Goal: Check status: Check status

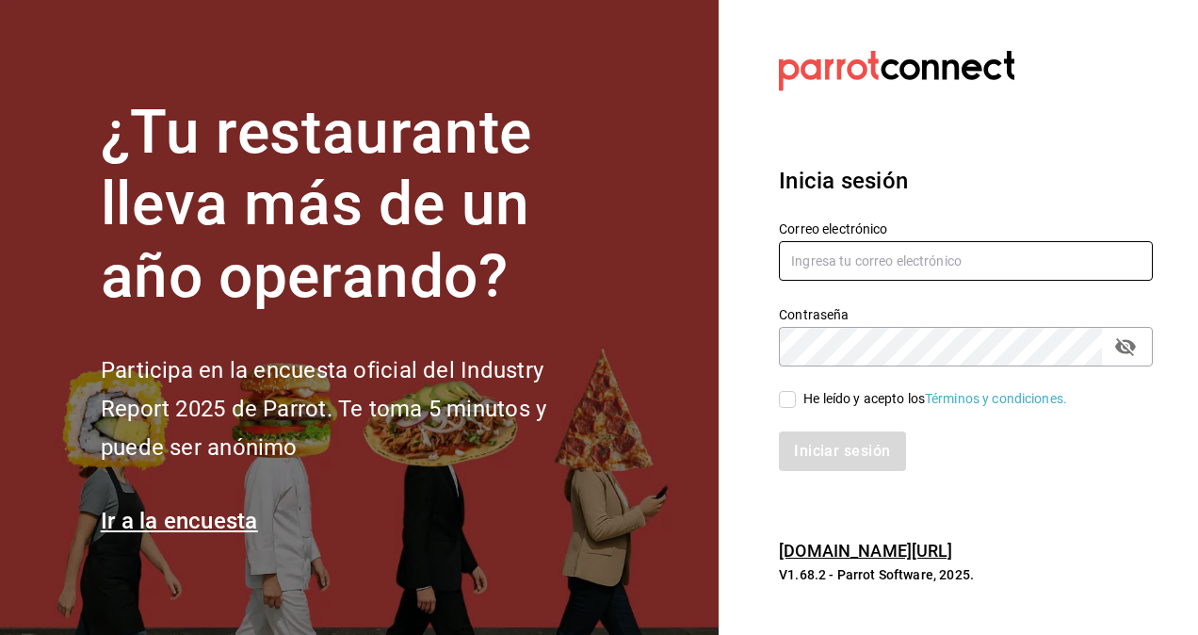
click at [835, 265] on input "text" at bounding box center [966, 261] width 374 height 40
type input "[EMAIL_ADDRESS][DOMAIN_NAME]"
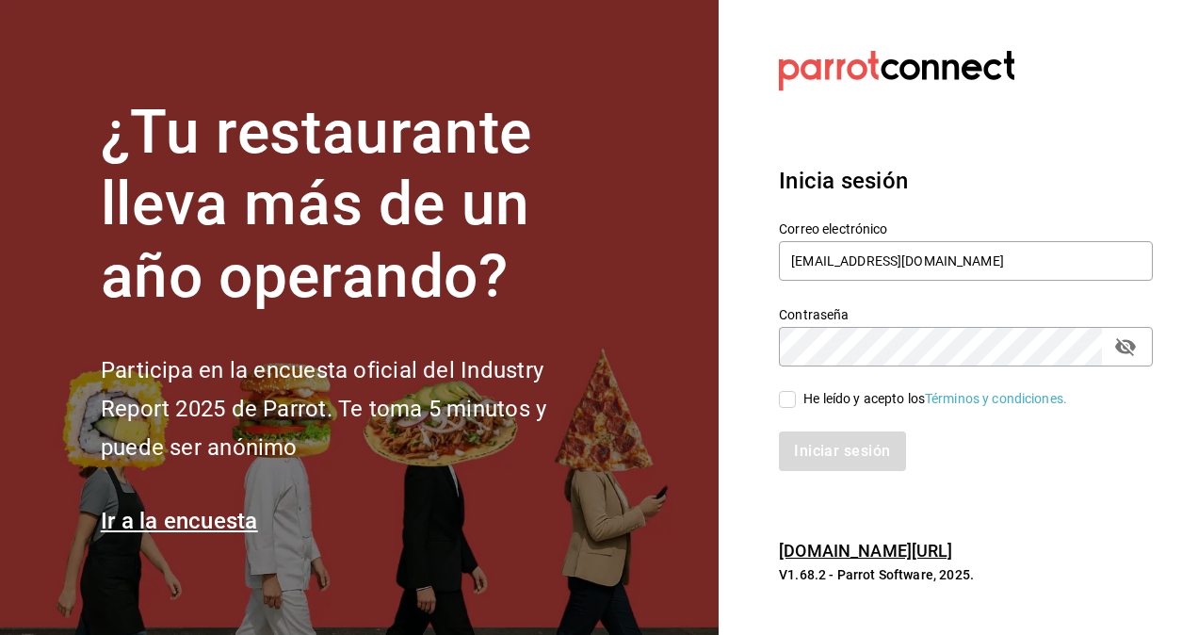
click at [1128, 356] on icon "passwordField" at bounding box center [1125, 346] width 23 height 23
click at [792, 398] on input "He leído y acepto los Términos y condiciones." at bounding box center [787, 399] width 17 height 17
checkbox input "true"
click at [830, 454] on button "Iniciar sesión" at bounding box center [843, 451] width 128 height 40
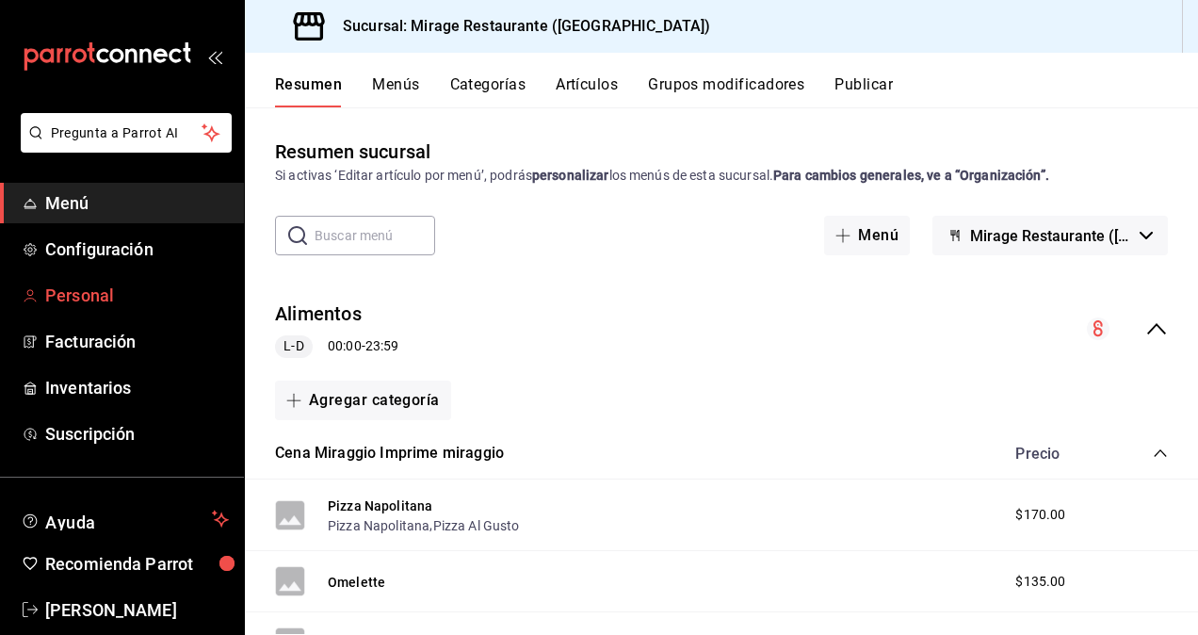
click at [86, 285] on span "Personal" at bounding box center [137, 294] width 184 height 25
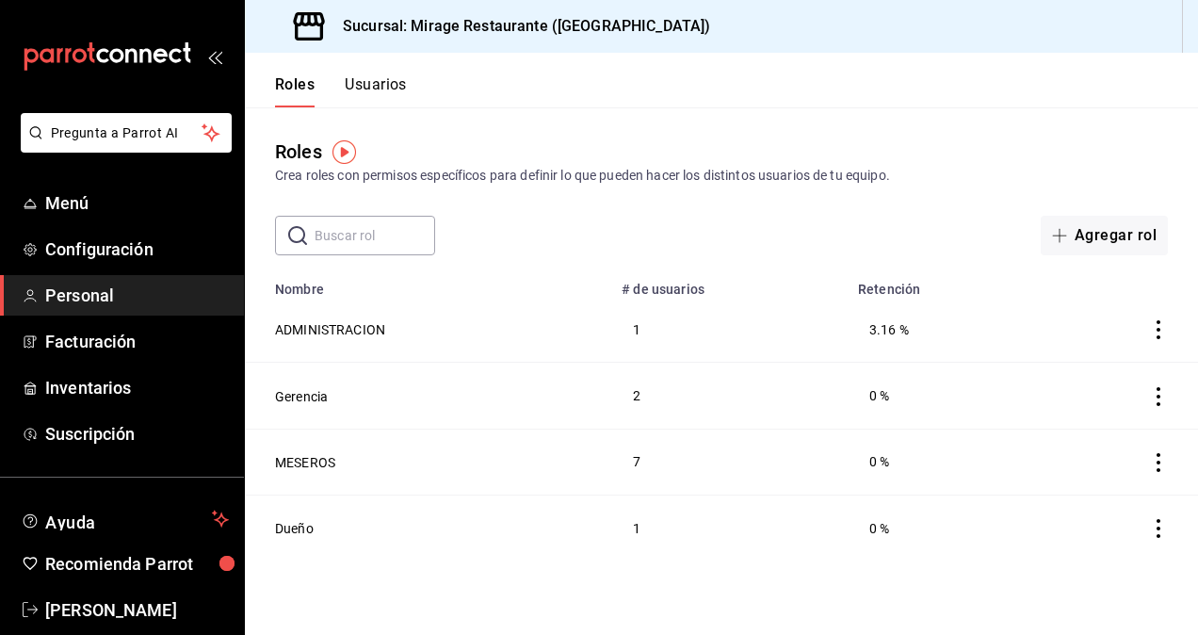
click at [1155, 467] on icon "actions" at bounding box center [1158, 462] width 19 height 19
click at [921, 583] on div at bounding box center [599, 317] width 1198 height 635
click at [384, 87] on button "Usuarios" at bounding box center [376, 91] width 62 height 32
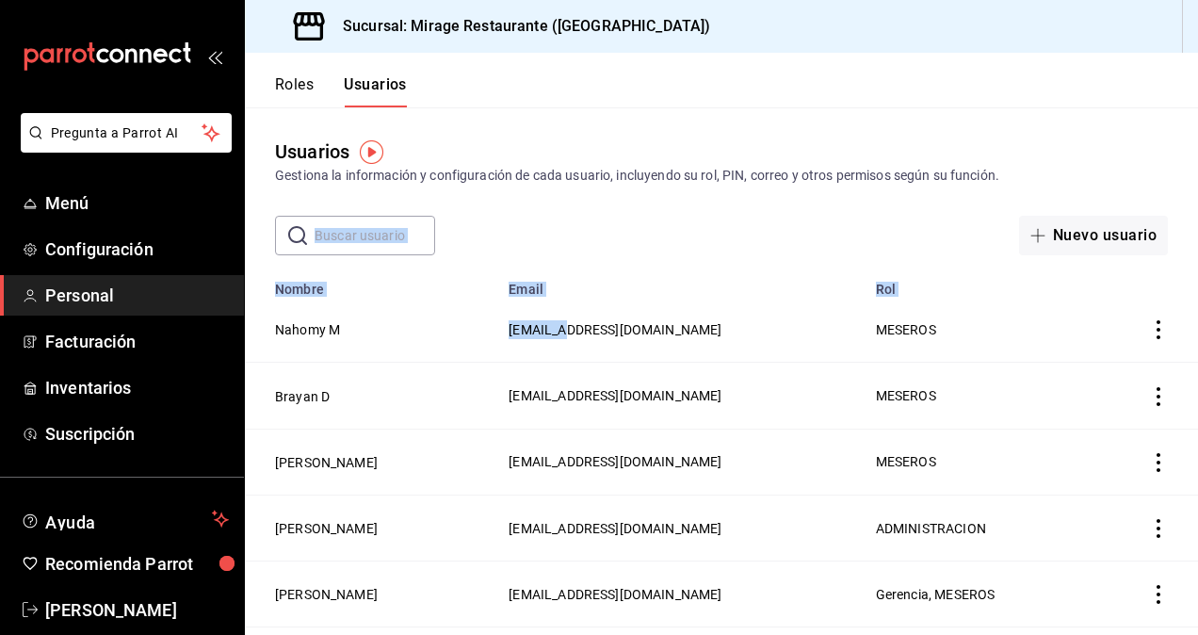
drag, startPoint x: 525, startPoint y: 298, endPoint x: 555, endPoint y: 208, distance: 95.0
click at [555, 208] on main "Usuarios Gestiona la información y configuración de cada usuario, incluyendo su…" at bounding box center [721, 565] width 953 height 916
click at [555, 208] on div "Usuarios Gestiona la información y configuración de cada usuario, incluyendo su…" at bounding box center [721, 181] width 953 height 148
click at [300, 86] on button "Roles" at bounding box center [294, 91] width 39 height 32
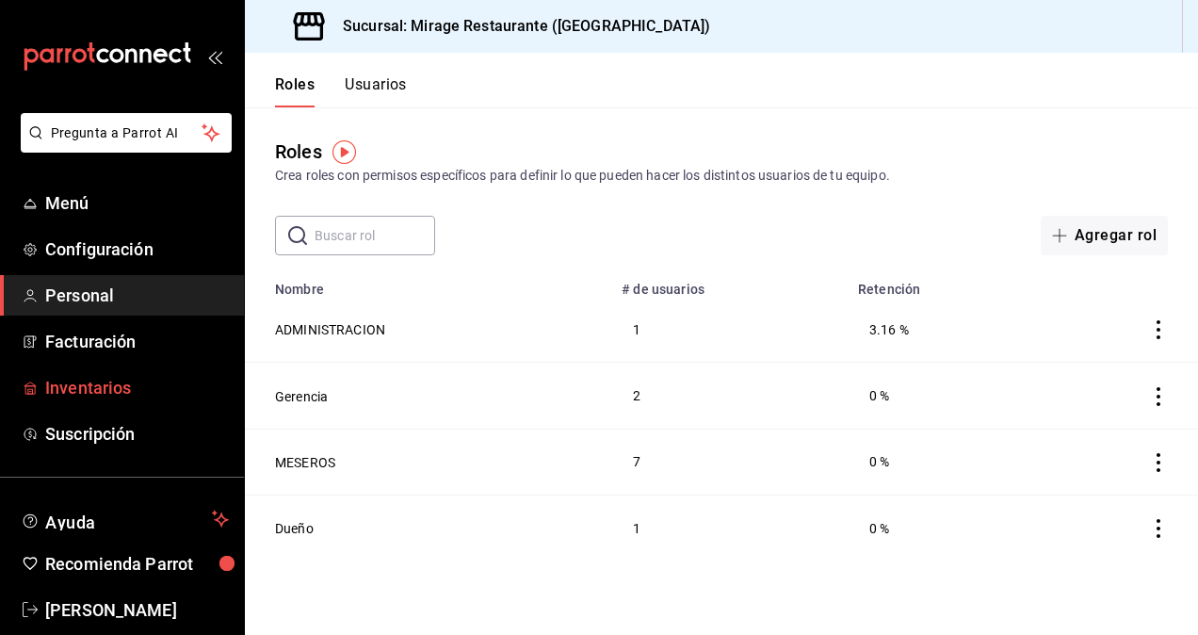
click at [105, 383] on span "Inventarios" at bounding box center [137, 387] width 184 height 25
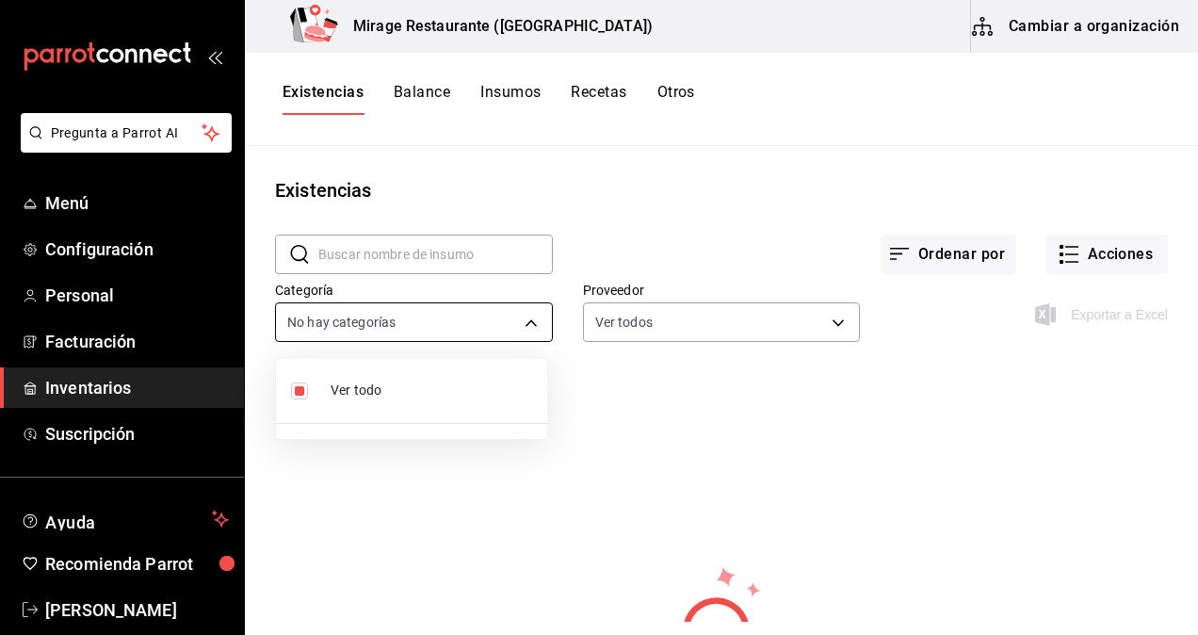
click at [526, 316] on body "Pregunta a Parrot AI Menú Configuración Personal Facturación Inventarios Suscri…" at bounding box center [599, 310] width 1198 height 621
click at [645, 445] on div at bounding box center [599, 317] width 1198 height 635
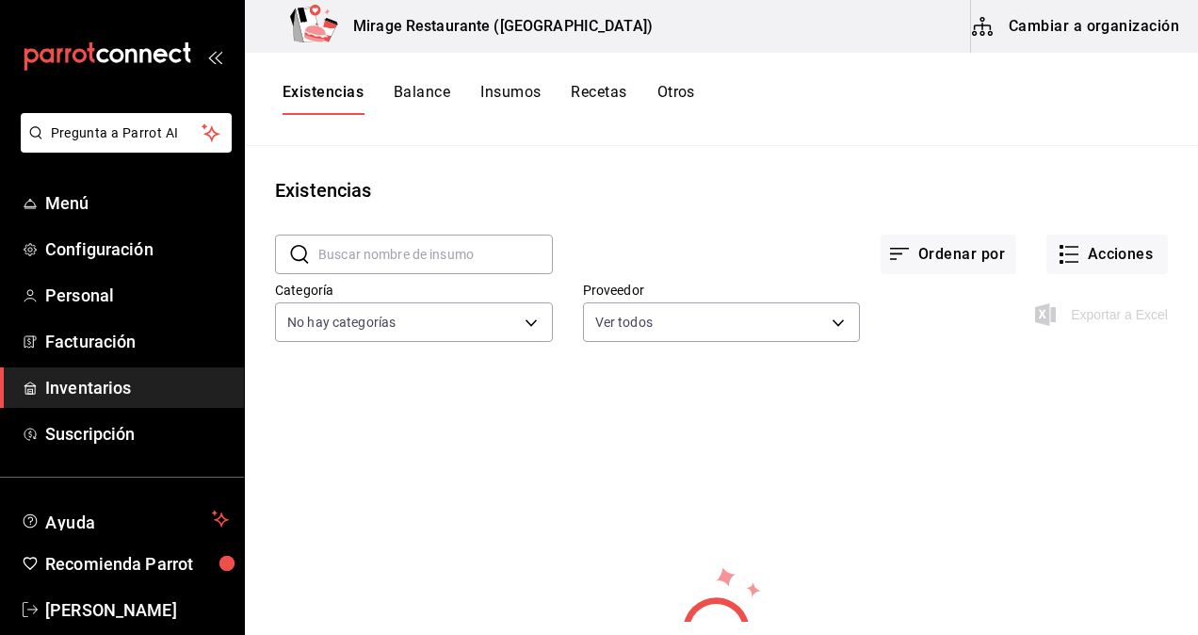
click at [625, 245] on div "Ordenar por Acciones" at bounding box center [860, 239] width 615 height 70
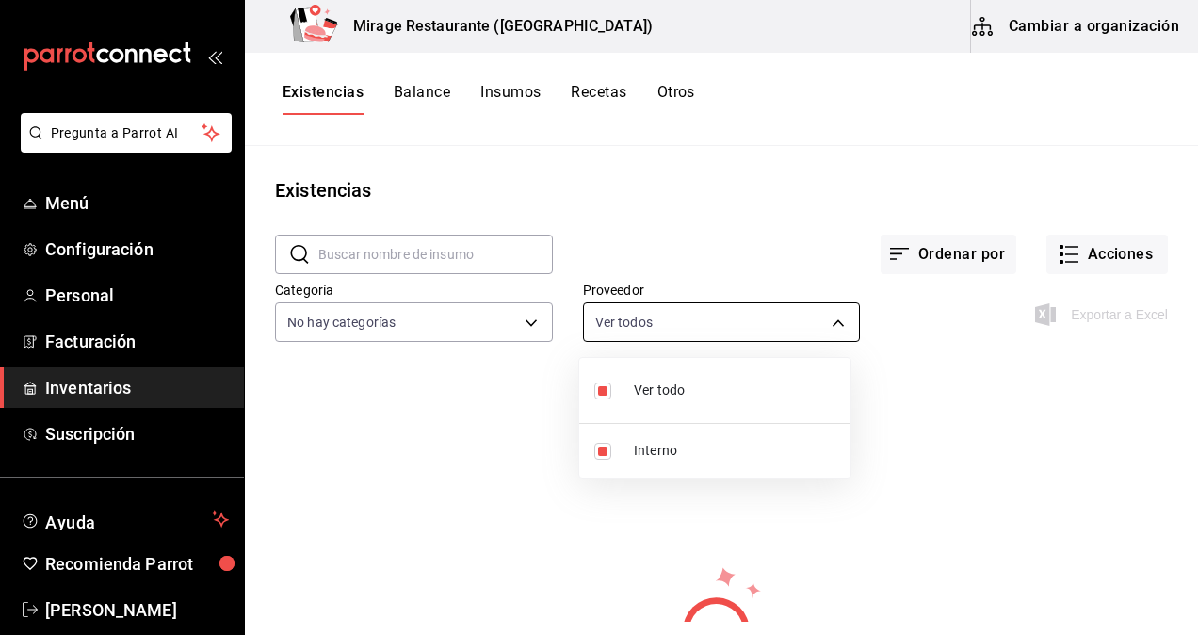
click at [731, 317] on body "Pregunta a Parrot AI Menú Configuración Personal Facturación Inventarios Suscri…" at bounding box center [599, 310] width 1198 height 621
click at [731, 317] on div at bounding box center [599, 317] width 1198 height 635
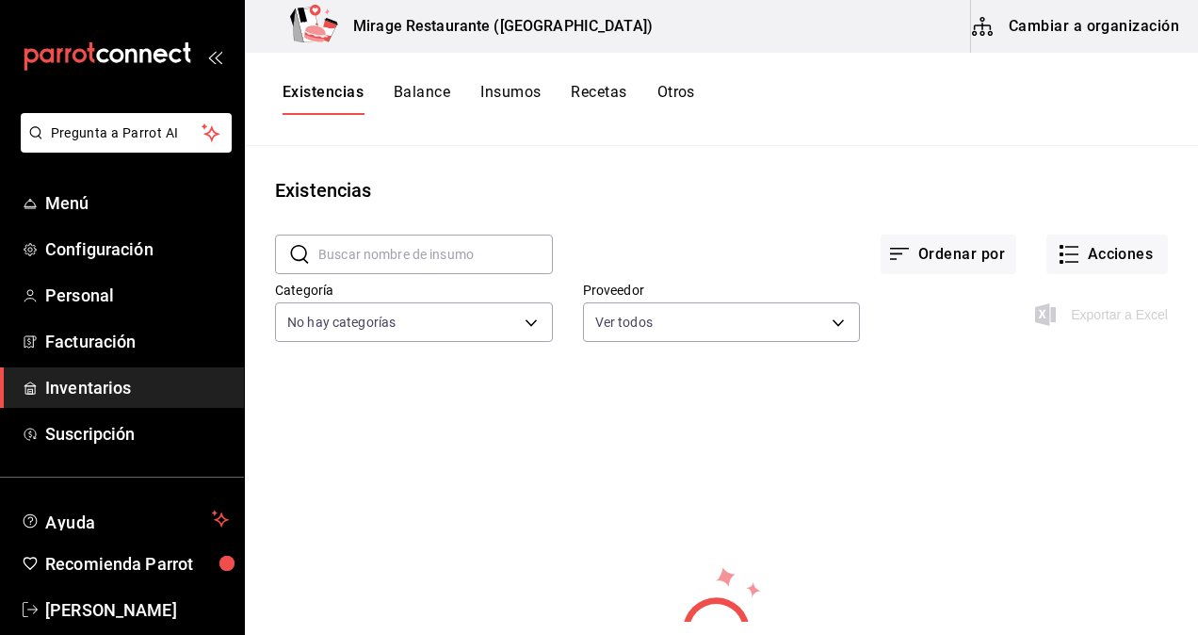
click at [682, 178] on div "Existencias" at bounding box center [721, 190] width 953 height 28
click at [429, 90] on button "Balance" at bounding box center [422, 99] width 56 height 32
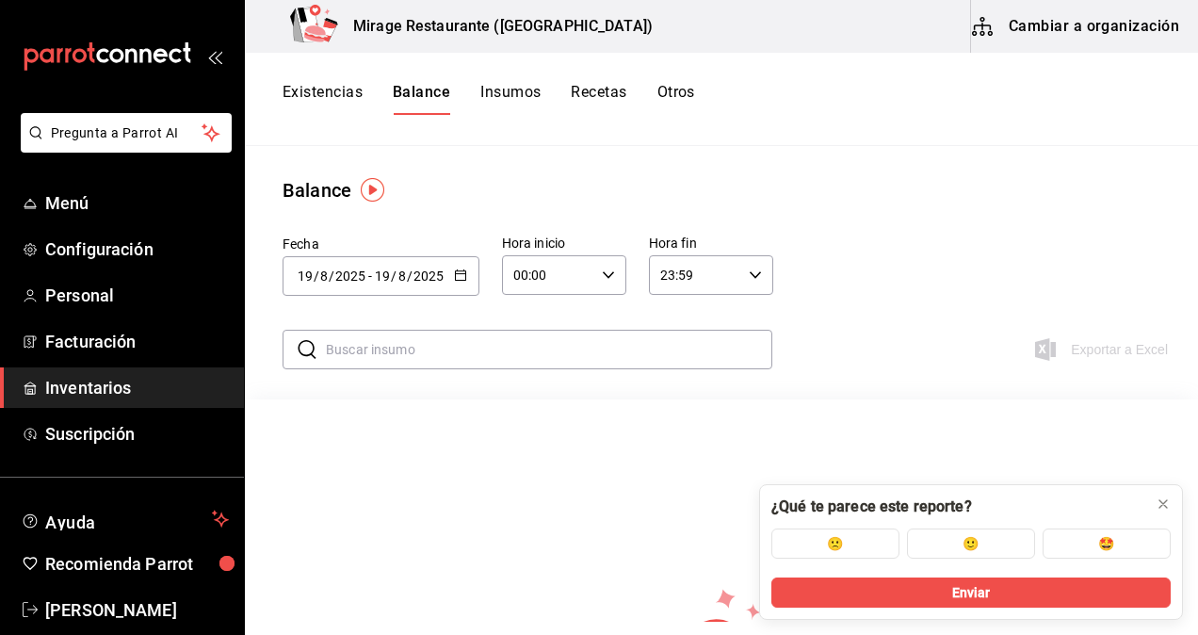
click at [522, 90] on button "Insumos" at bounding box center [510, 99] width 60 height 32
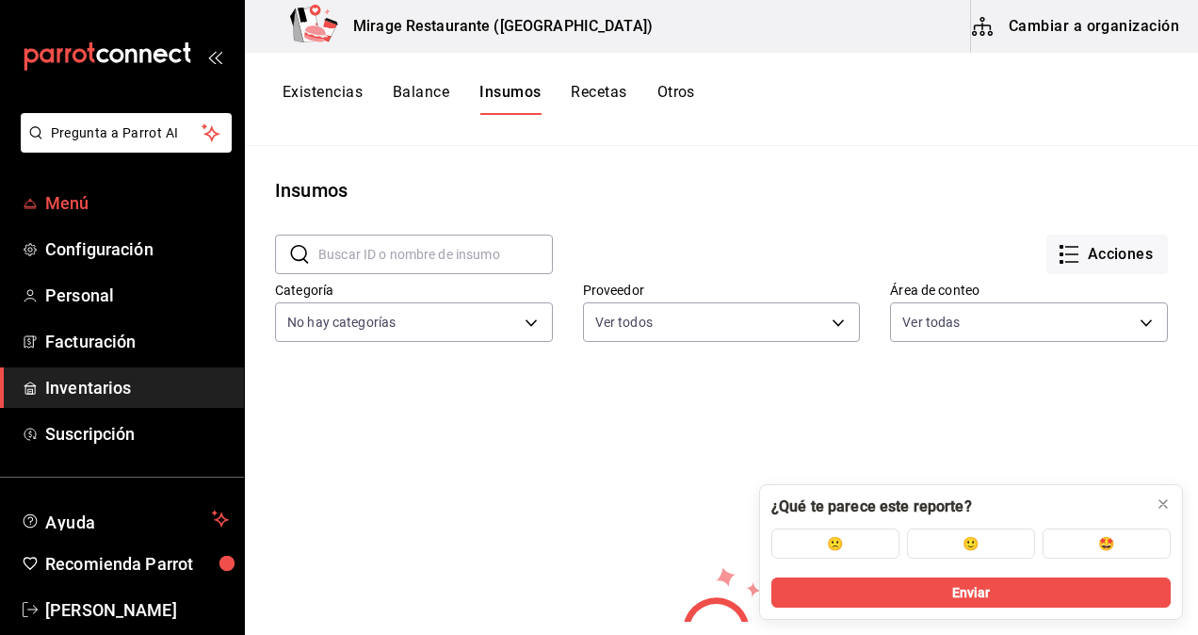
click at [94, 196] on span "Menú" at bounding box center [137, 202] width 184 height 25
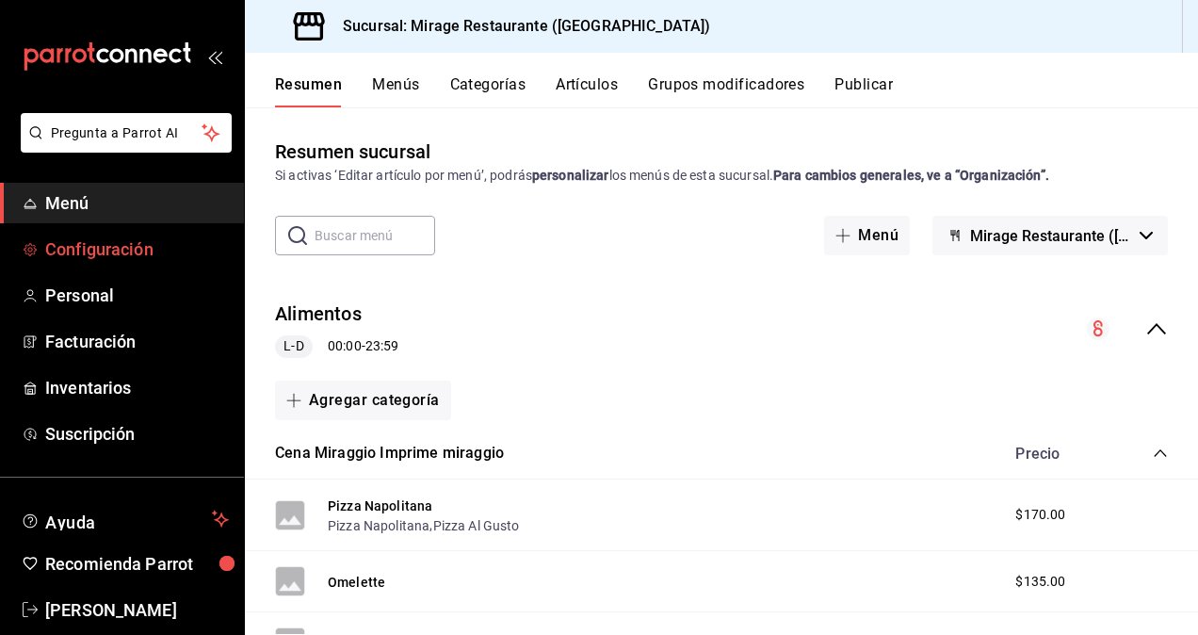
click at [99, 256] on span "Configuración" at bounding box center [137, 248] width 184 height 25
drag, startPoint x: 337, startPoint y: 5, endPoint x: 652, endPoint y: 411, distance: 514.7
click at [652, 411] on div "Agregar categoría" at bounding box center [721, 400] width 893 height 40
click at [153, 610] on span "Alondra Ruiz" at bounding box center [137, 609] width 184 height 25
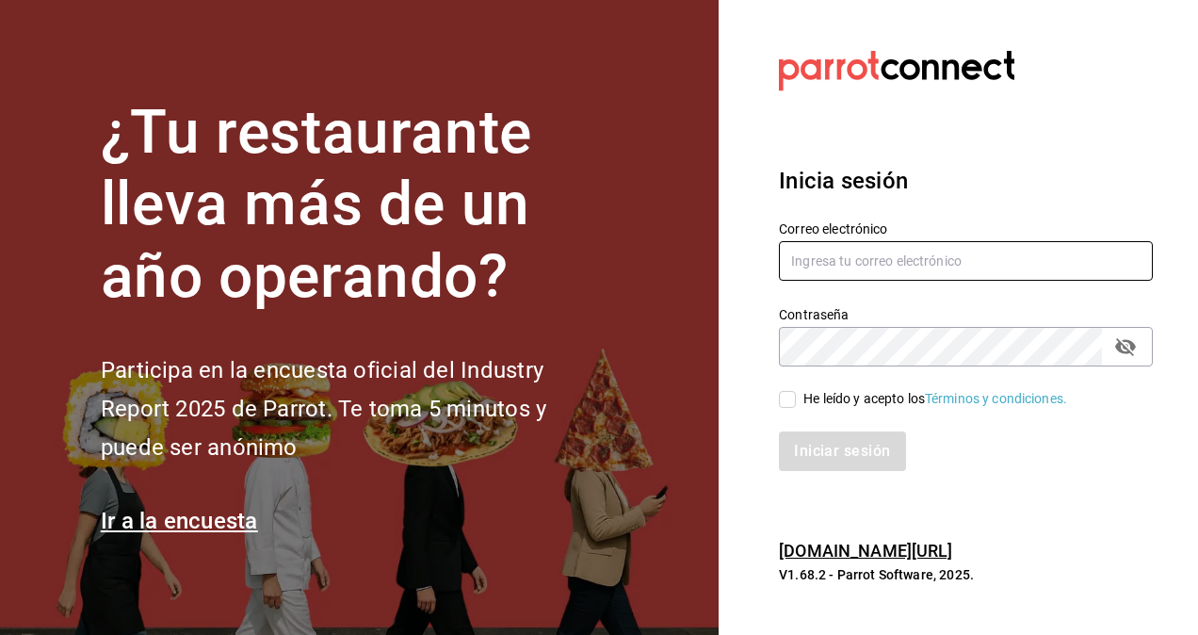
click at [842, 251] on input "text" at bounding box center [966, 261] width 374 height 40
type input "restaurantmiragesanjuan@gmail.com"
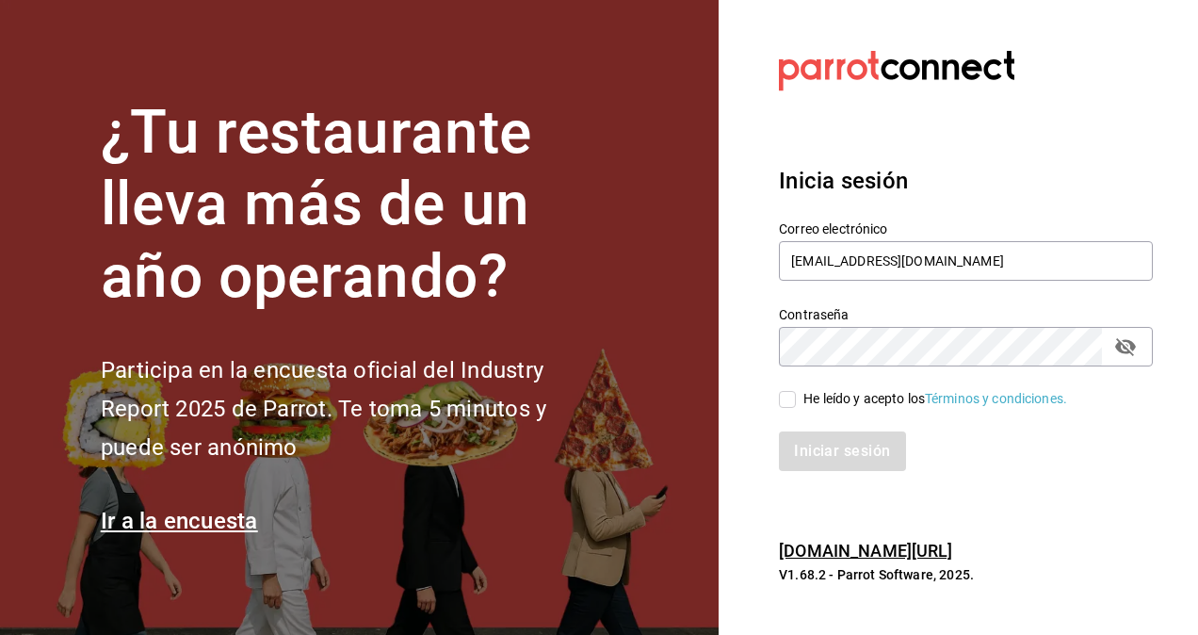
click at [1137, 348] on button "passwordField" at bounding box center [1125, 346] width 32 height 32
click at [788, 400] on input "He leído y acepto los Términos y condiciones." at bounding box center [787, 399] width 17 height 17
checkbox input "true"
click at [834, 444] on button "Iniciar sesión" at bounding box center [843, 451] width 128 height 40
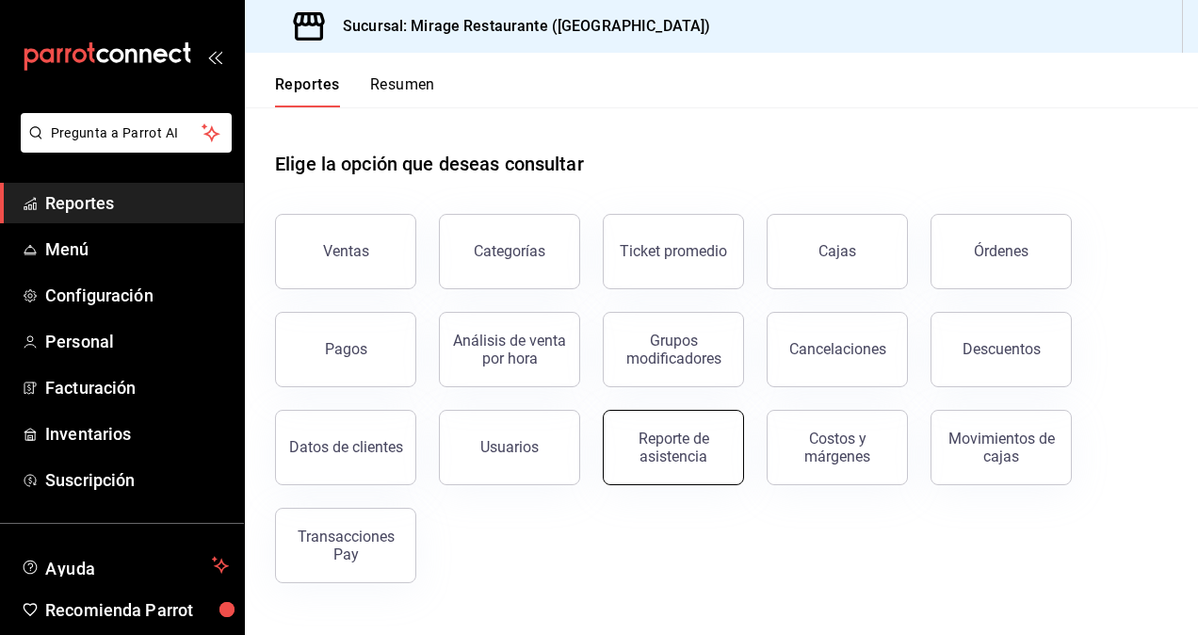
click at [684, 443] on div "Reporte de asistencia" at bounding box center [673, 447] width 117 height 36
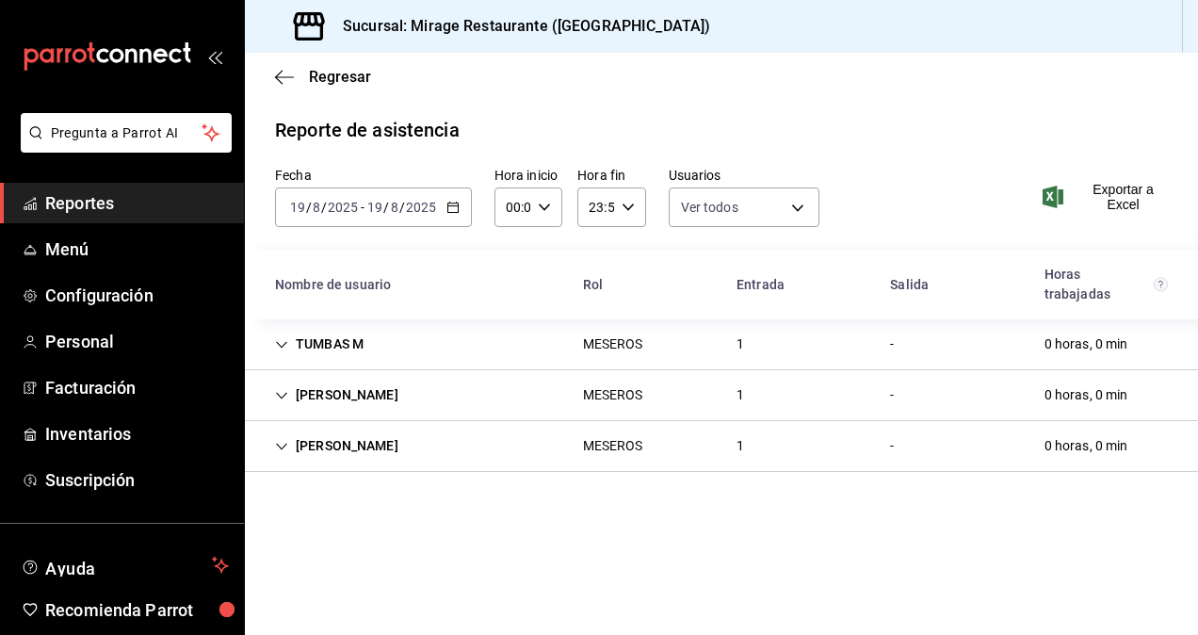
click at [451, 207] on icon "button" at bounding box center [452, 207] width 13 height 13
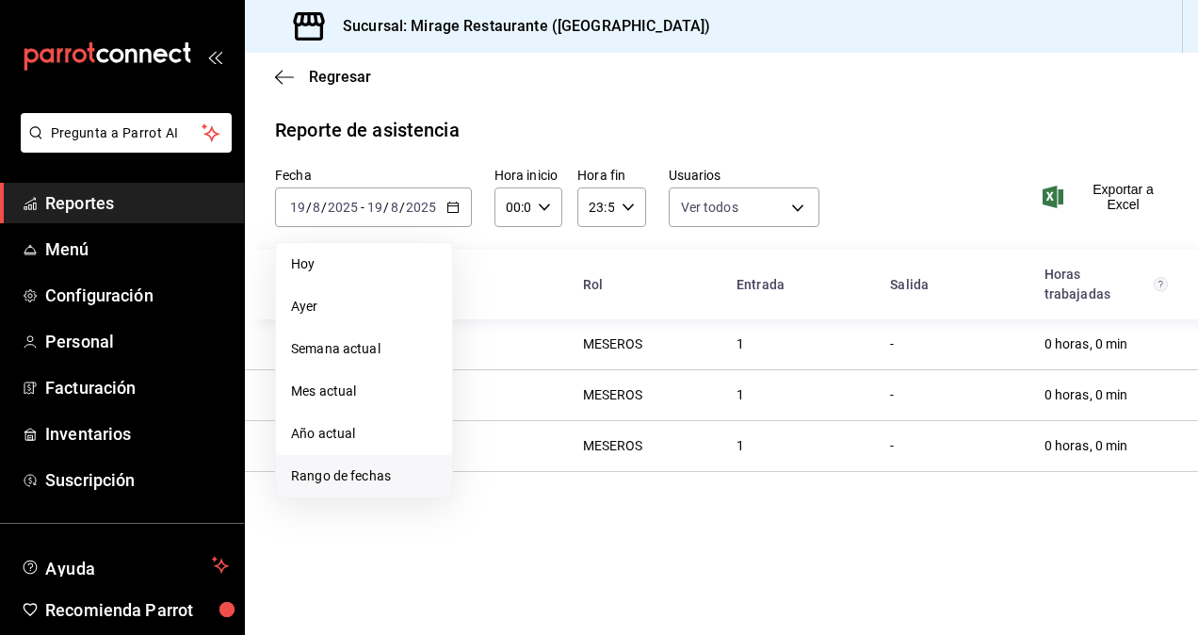
click at [384, 466] on span "Rango de fechas" at bounding box center [364, 476] width 146 height 20
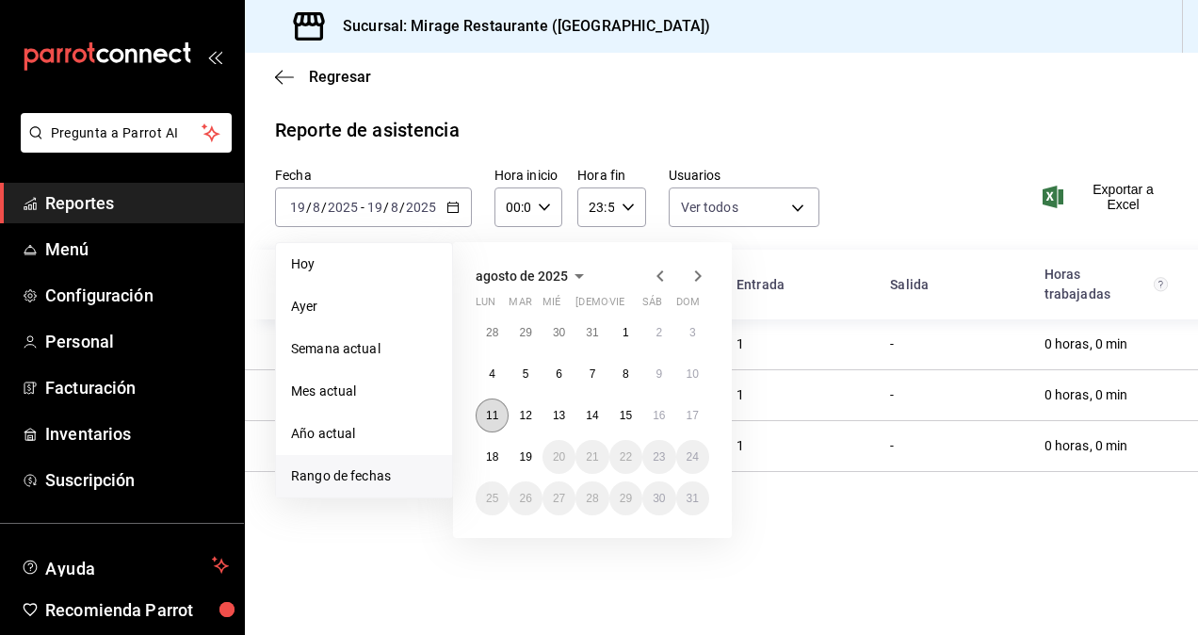
click at [484, 414] on button "11" at bounding box center [491, 415] width 33 height 34
click at [493, 450] on abbr "18" at bounding box center [492, 456] width 12 height 13
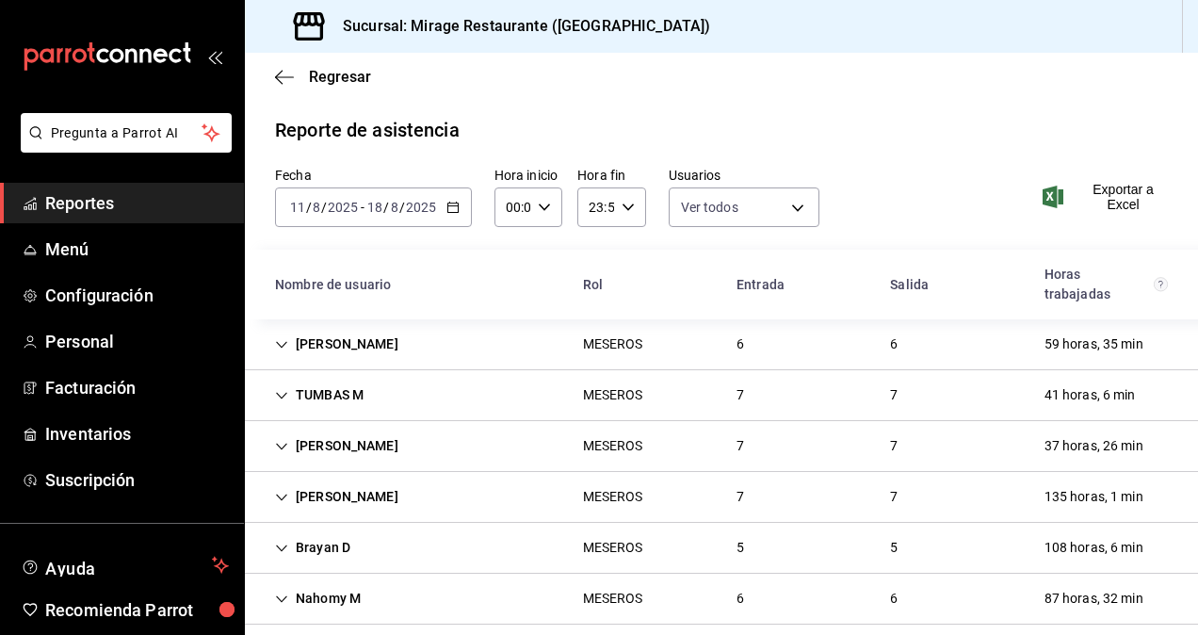
scroll to position [18, 0]
